Goal: Use online tool/utility

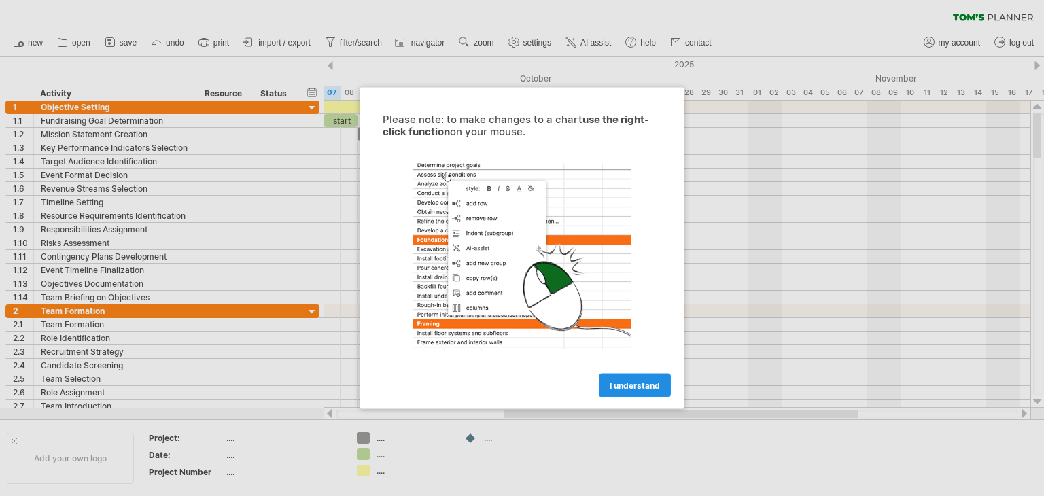
click at [633, 384] on span "I understand" at bounding box center [635, 386] width 50 height 10
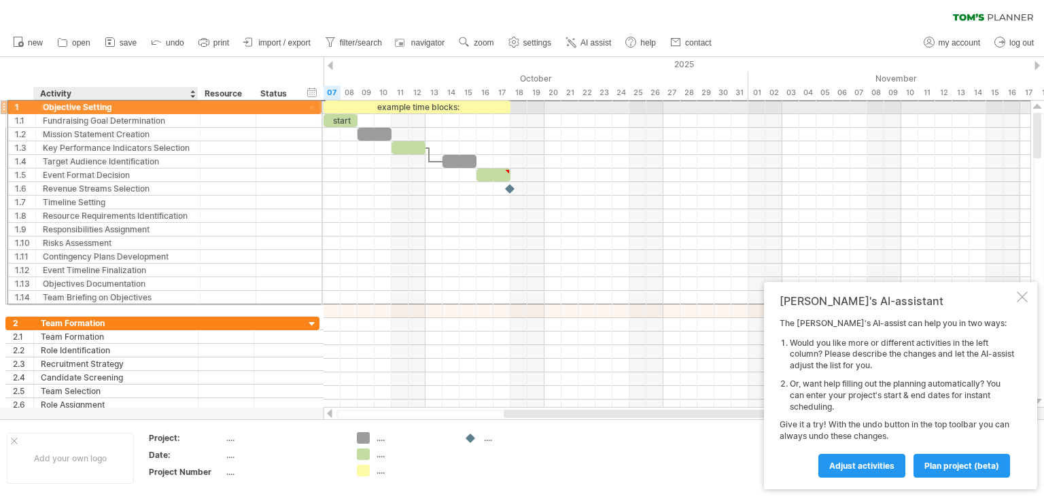
click at [67, 105] on div "Objective Setting" at bounding box center [116, 107] width 150 height 13
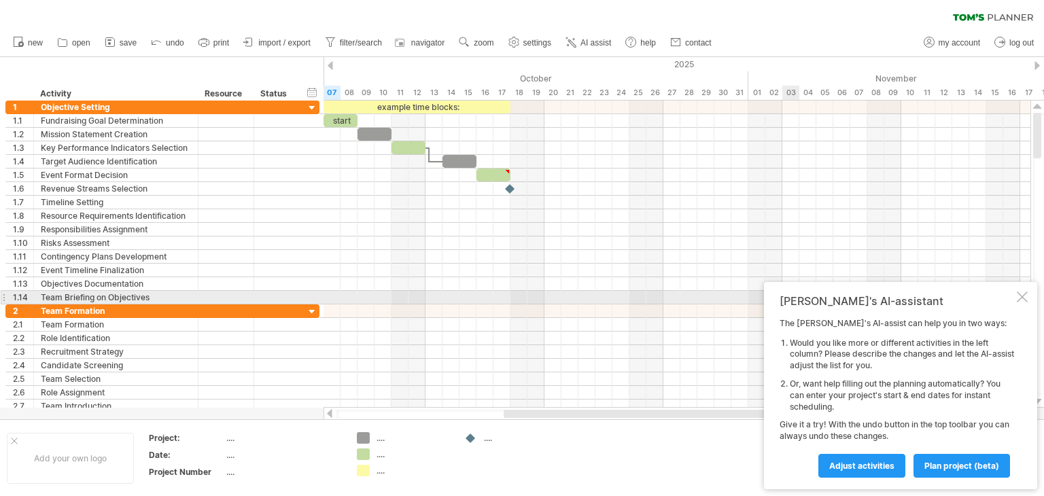
click at [1017, 300] on div at bounding box center [1022, 297] width 11 height 11
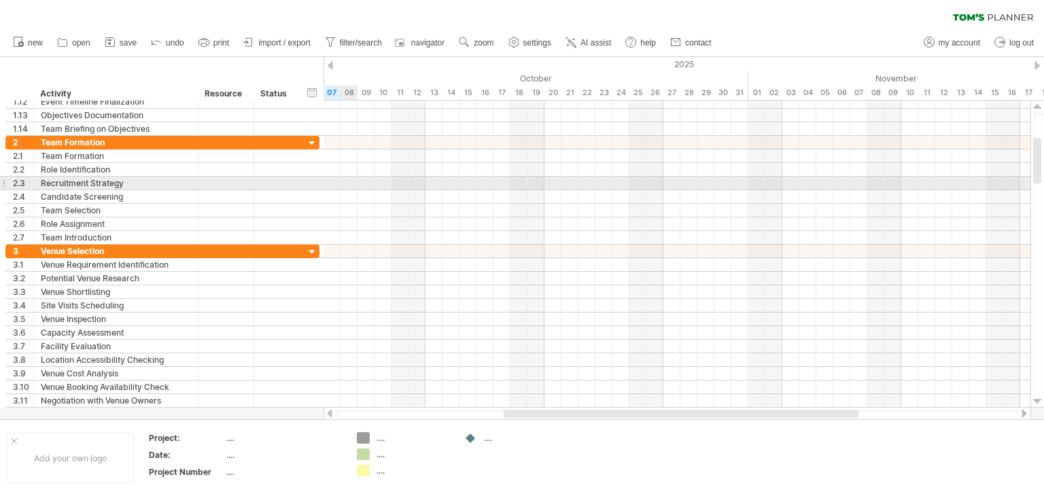
click at [349, 188] on div at bounding box center [676, 184] width 707 height 14
click at [349, 186] on div at bounding box center [676, 184] width 707 height 14
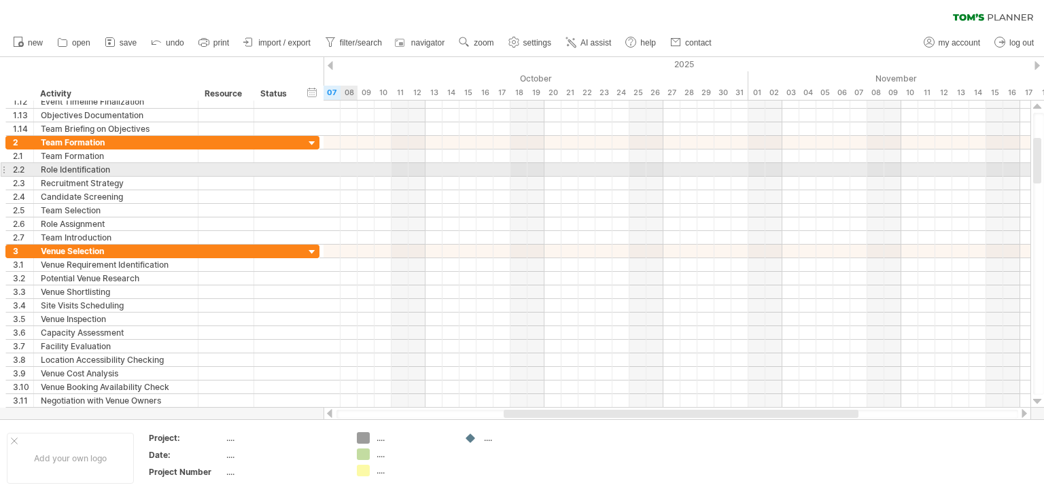
click at [347, 177] on div at bounding box center [676, 184] width 707 height 14
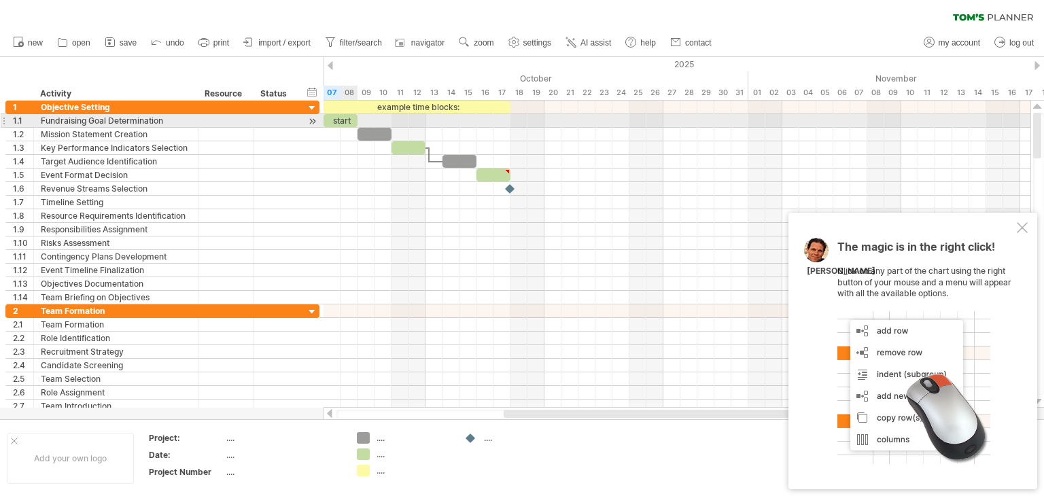
click at [350, 120] on div "start" at bounding box center [340, 120] width 34 height 13
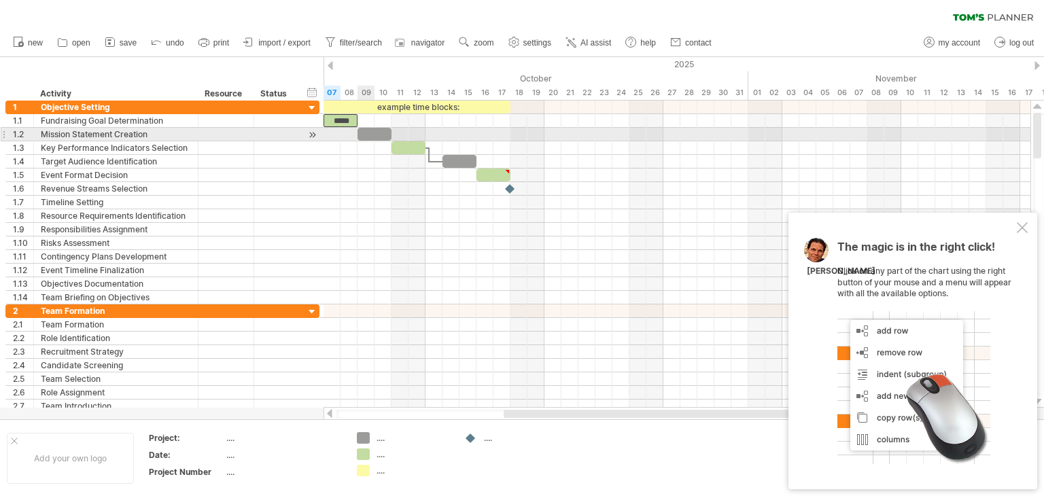
click at [374, 132] on div at bounding box center [374, 134] width 34 height 13
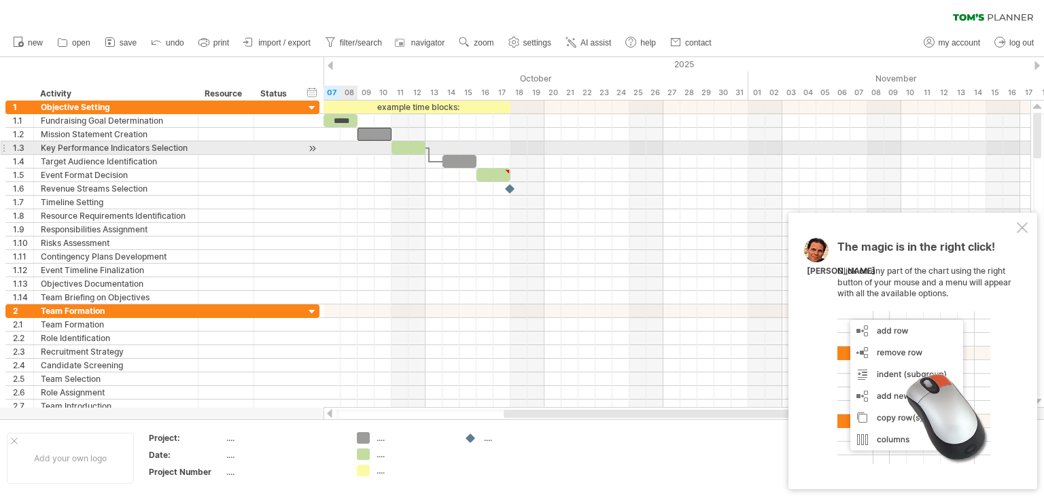
click at [351, 146] on div at bounding box center [676, 148] width 707 height 14
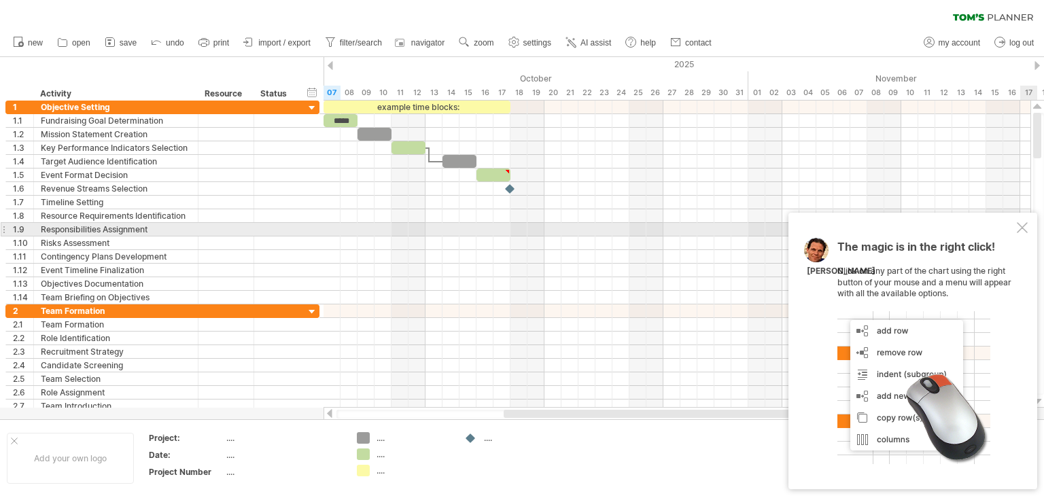
click at [1024, 228] on div at bounding box center [1022, 227] width 11 height 11
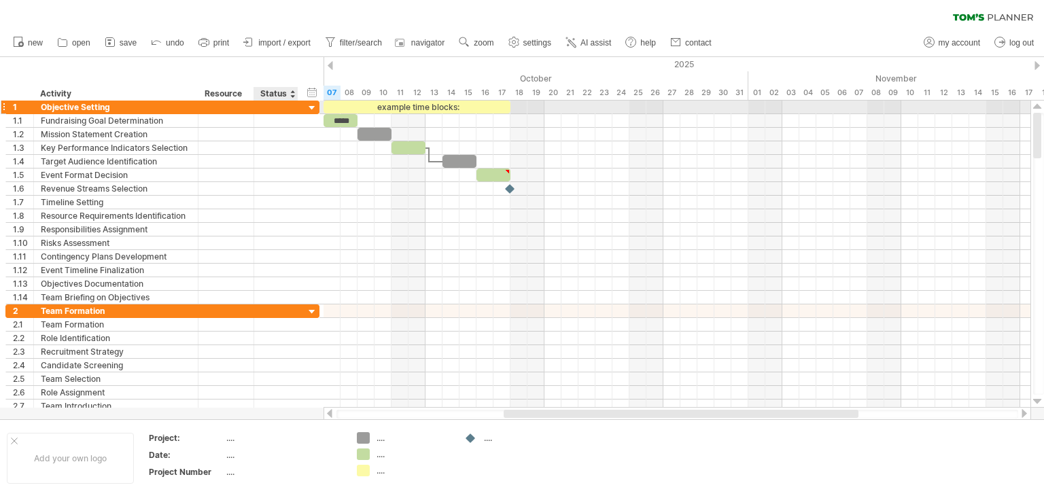
click at [315, 107] on div at bounding box center [312, 108] width 13 height 13
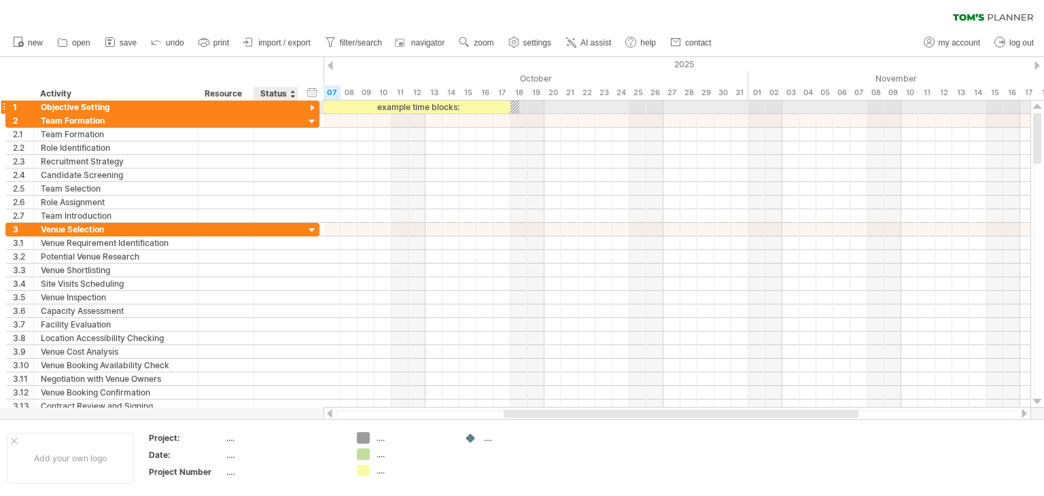
click at [315, 107] on div at bounding box center [312, 108] width 13 height 13
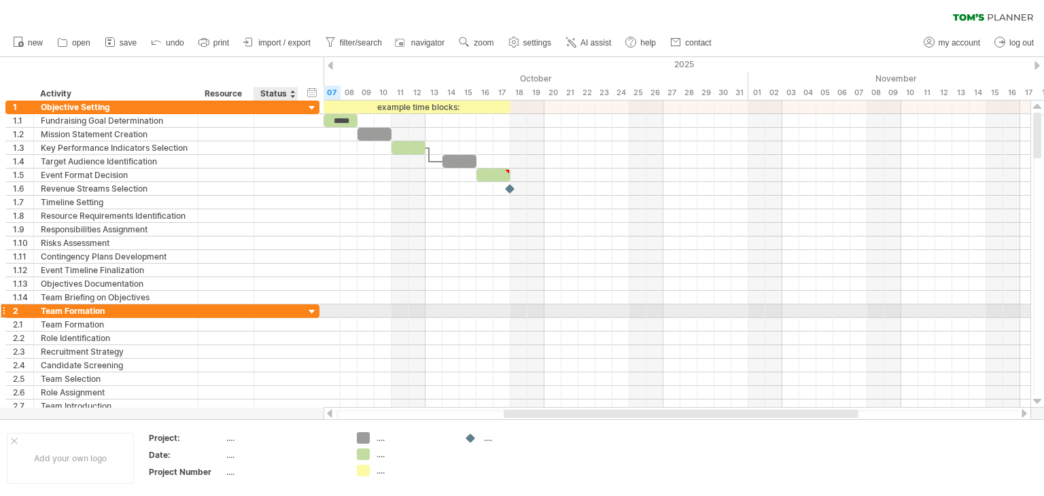
click at [309, 308] on div at bounding box center [312, 312] width 13 height 13
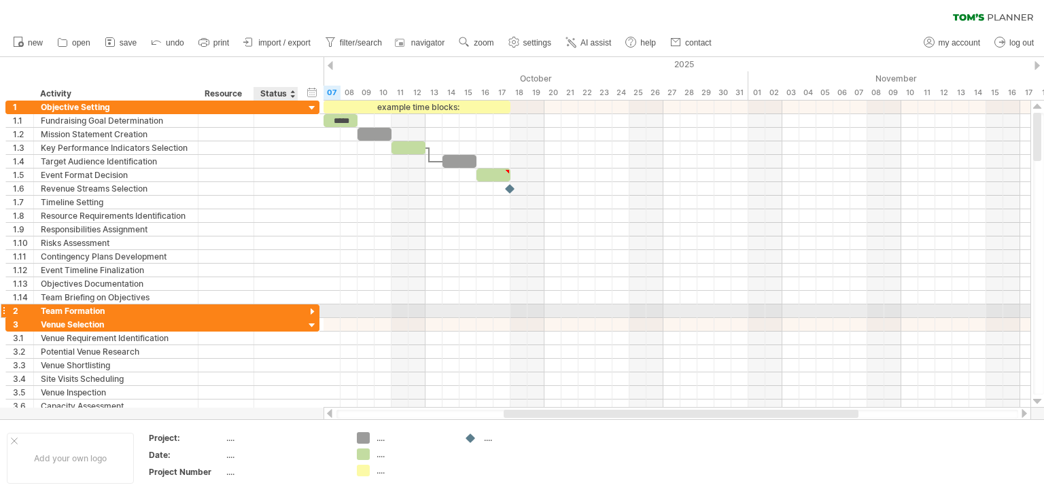
click at [309, 308] on div at bounding box center [312, 312] width 13 height 13
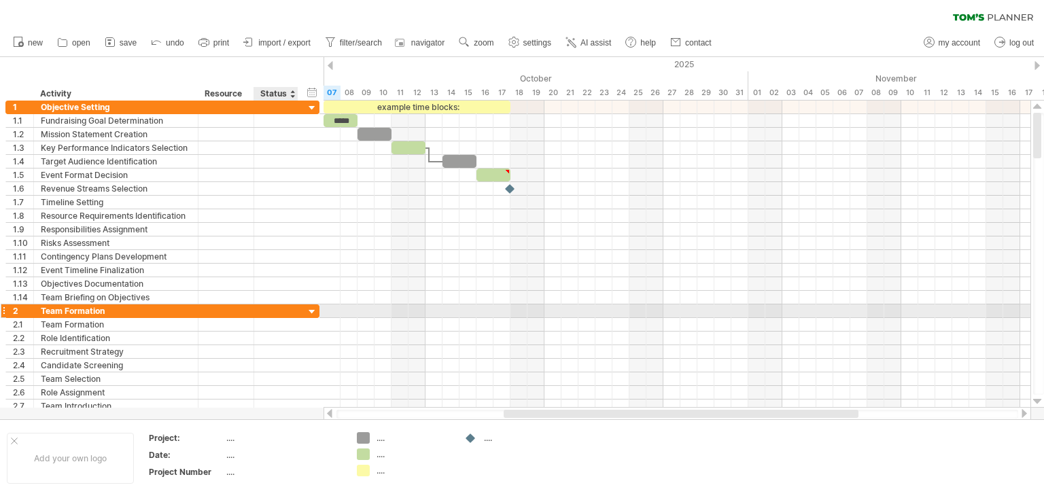
click at [309, 308] on div at bounding box center [312, 312] width 13 height 13
